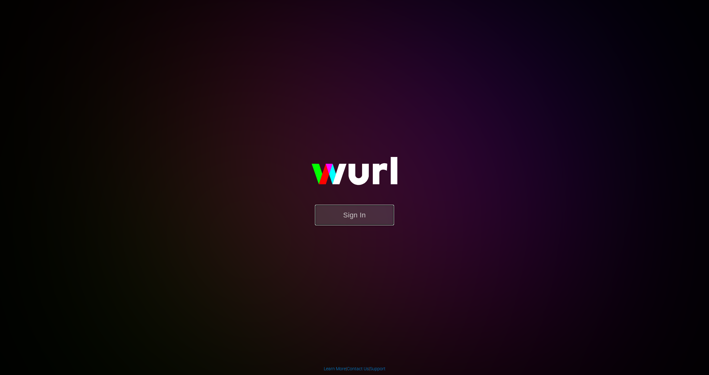
click at [350, 215] on button "Sign In" at bounding box center [354, 215] width 79 height 21
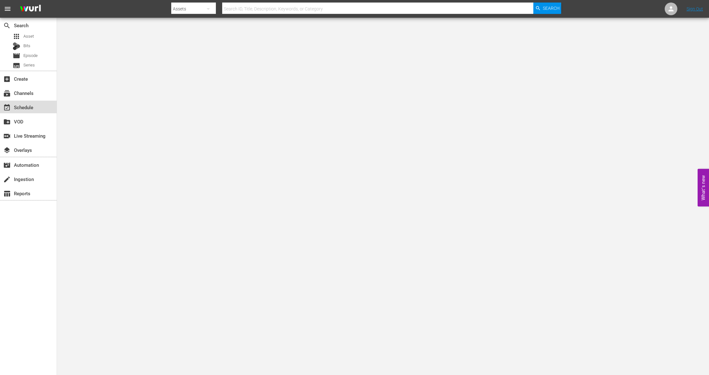
click at [23, 109] on div "event_available Schedule" at bounding box center [17, 106] width 35 height 6
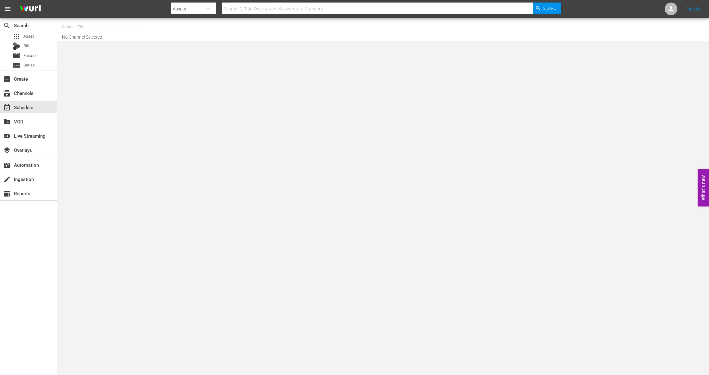
click at [98, 25] on input "text" at bounding box center [102, 26] width 81 height 15
click at [98, 58] on div "Boxing TV (Playout) (1503 - tripleb_boxingtv_3)" at bounding box center [149, 59] width 164 height 15
type input "Boxing TV (Playout) (1503 - tripleb_boxingtv_3)"
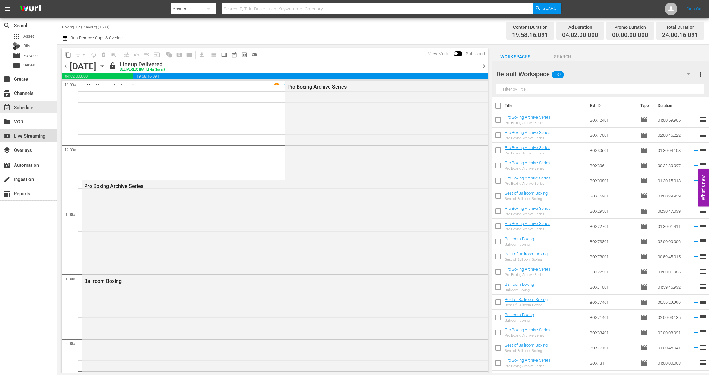
click at [33, 138] on div "switch_video Live Streaming" at bounding box center [17, 135] width 35 height 6
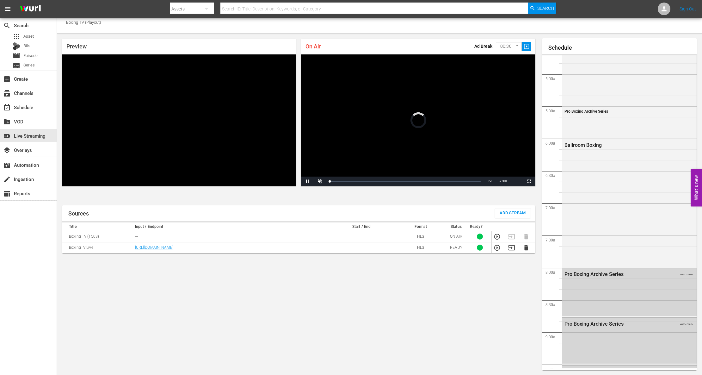
scroll to position [46, 0]
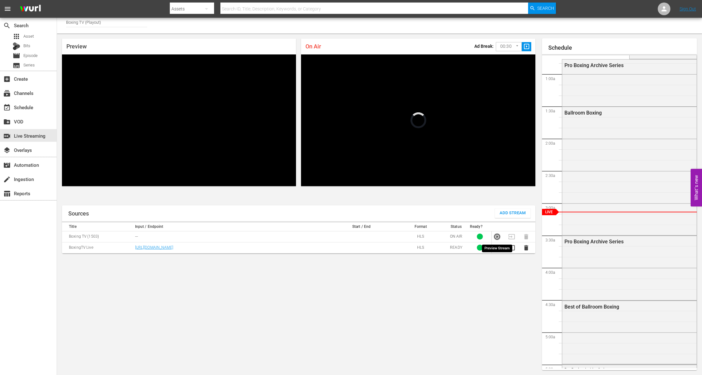
click at [499, 236] on icon "button" at bounding box center [497, 236] width 7 height 7
